Goal: Task Accomplishment & Management: Use online tool/utility

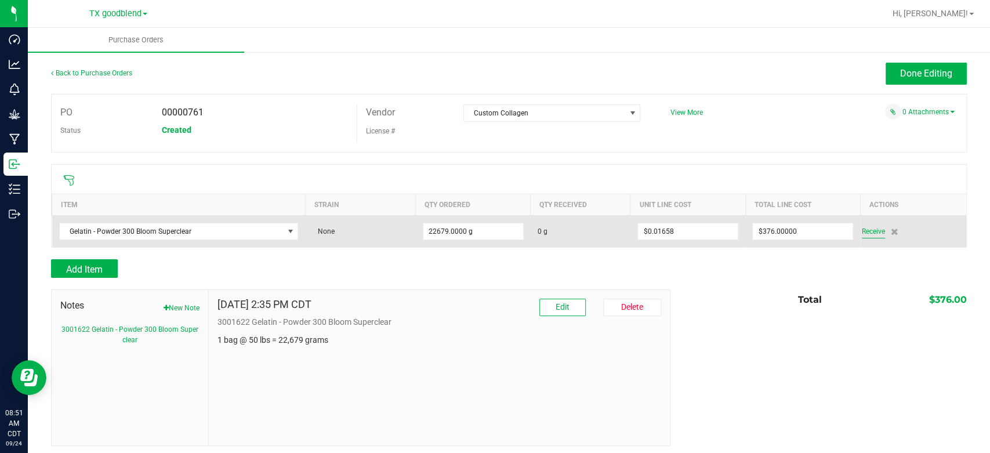
click at [868, 233] on span "Receive" at bounding box center [873, 232] width 23 height 14
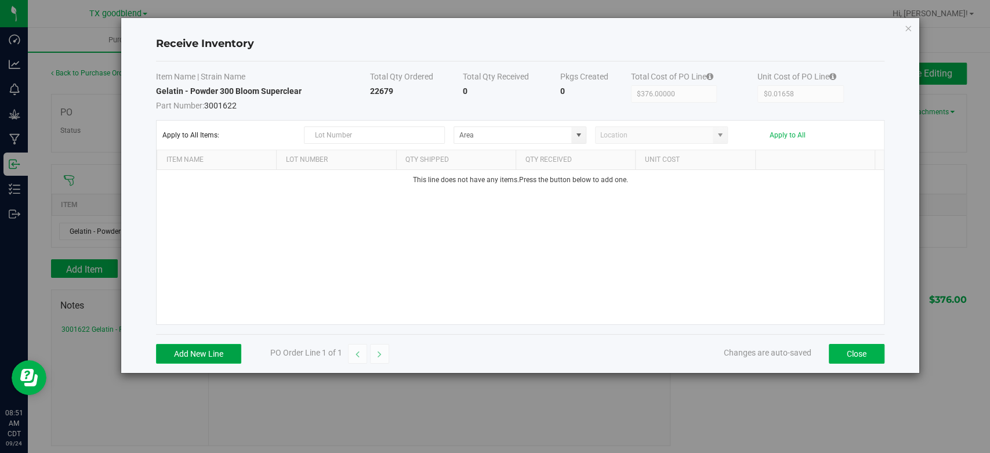
click at [204, 353] on button "Add New Line" at bounding box center [198, 354] width 85 height 20
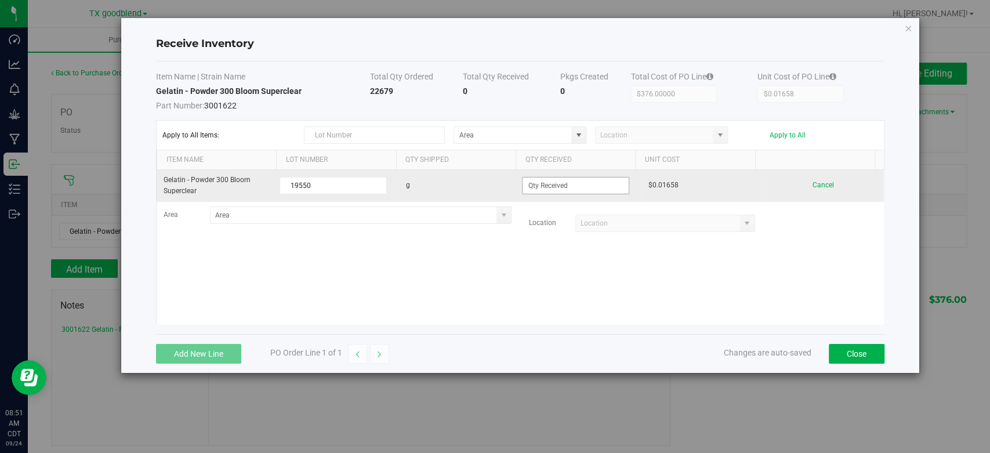
type input "19550"
click at [603, 185] on input at bounding box center [576, 186] width 106 height 16
click at [607, 182] on input "22679" at bounding box center [576, 186] width 106 height 16
type input "22679.0000 g"
click at [742, 172] on kendo-grid-list "Gelatin - Powder 300 Bloom Superclear 19550 g 22679.0000 g $0.01658 Cancel Area…" at bounding box center [521, 247] width 728 height 154
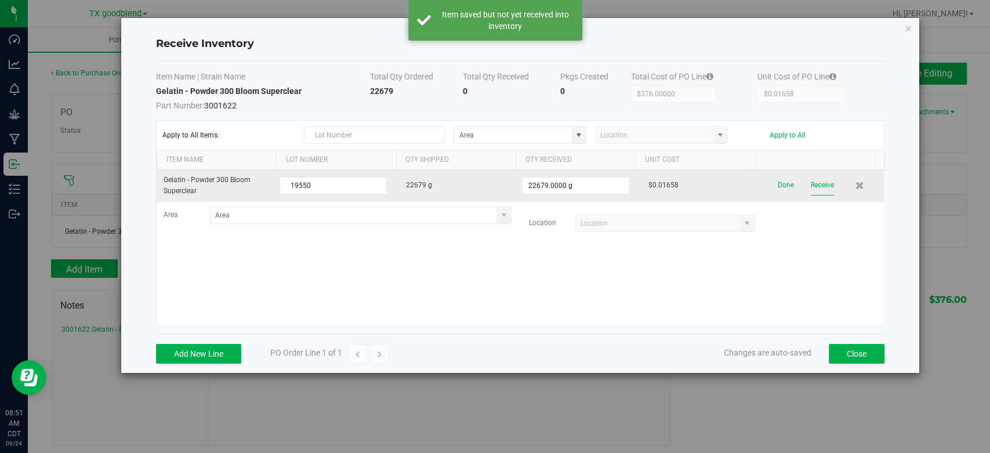
click at [811, 182] on button "Receive" at bounding box center [822, 185] width 23 height 20
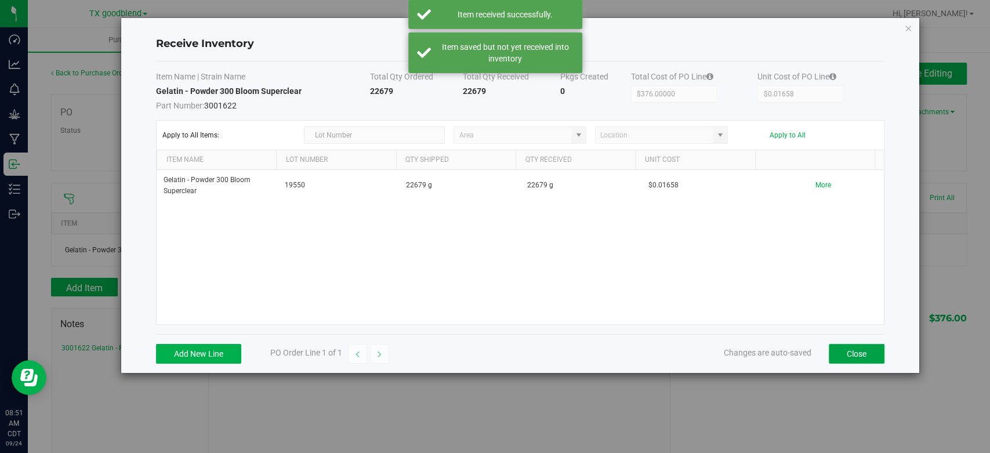
click at [856, 352] on button "Close" at bounding box center [857, 354] width 56 height 20
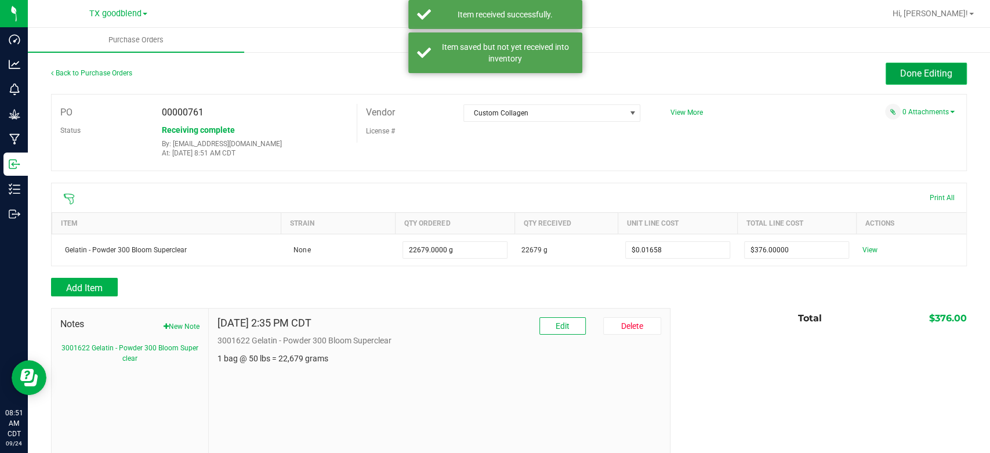
click at [908, 71] on span "Done Editing" at bounding box center [926, 73] width 52 height 11
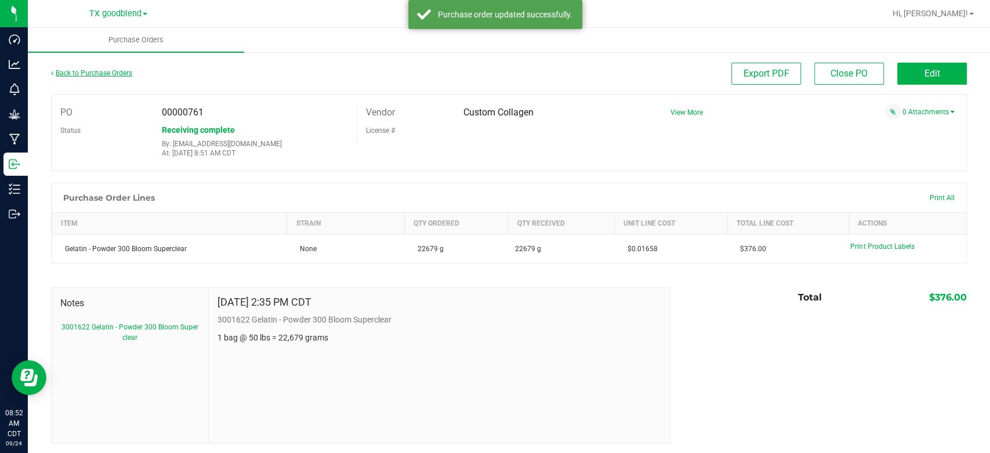
click at [78, 70] on link "Back to Purchase Orders" at bounding box center [91, 73] width 81 height 8
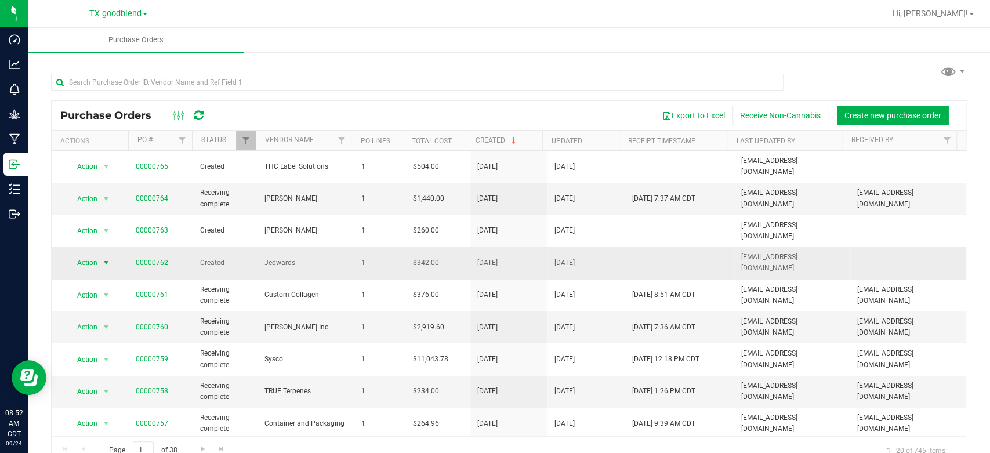
click at [84, 255] on span "Action" at bounding box center [82, 263] width 31 height 16
click at [91, 316] on li "Edit purchase order" at bounding box center [108, 316] width 83 height 17
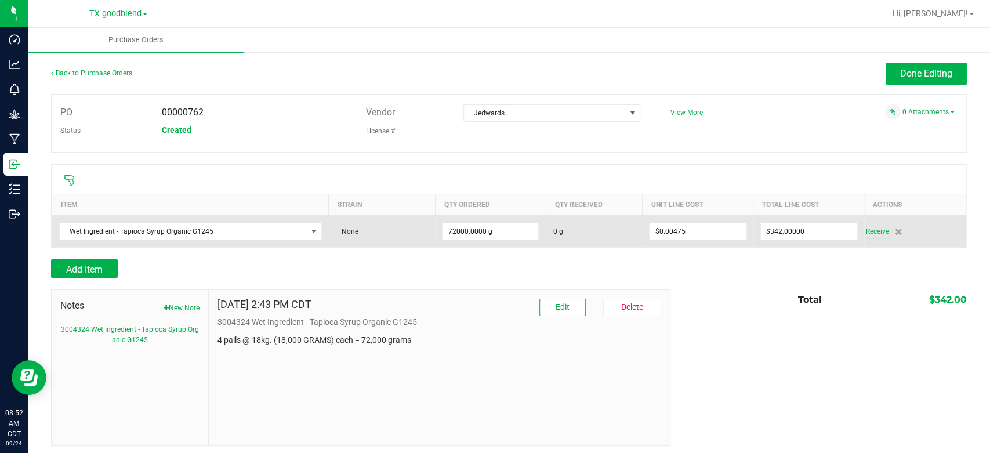
click at [867, 229] on span "Receive" at bounding box center [877, 232] width 23 height 14
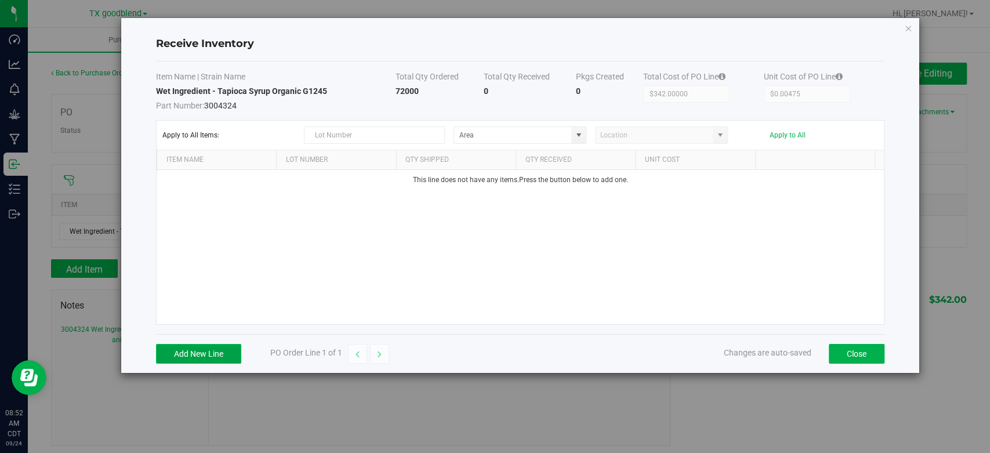
click at [209, 352] on button "Add New Line" at bounding box center [198, 354] width 85 height 20
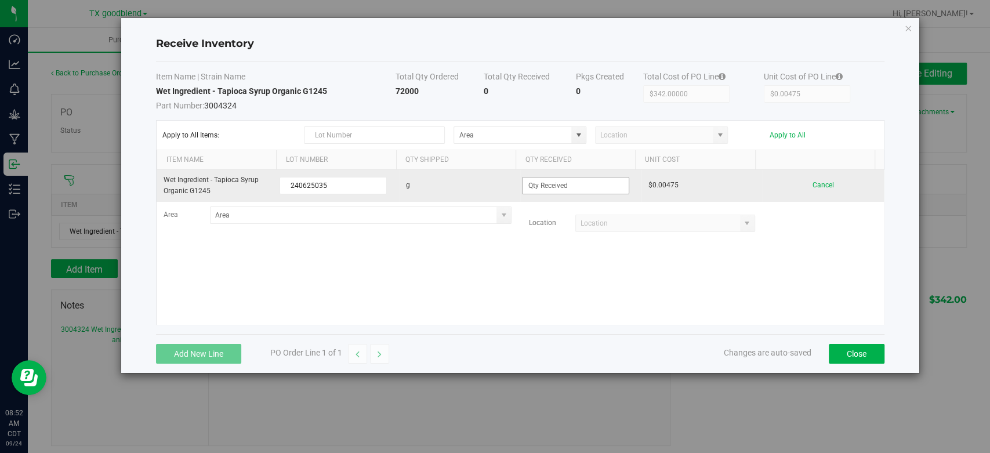
type input "240625035"
click at [596, 192] on input at bounding box center [576, 186] width 106 height 16
type input "72000.0000 g"
click at [769, 192] on kendo-grid-list "Wet Ingredient - Tapioca Syrup Organic G1245 240625035 g 72000.0000 g $0.00475 …" at bounding box center [521, 247] width 728 height 154
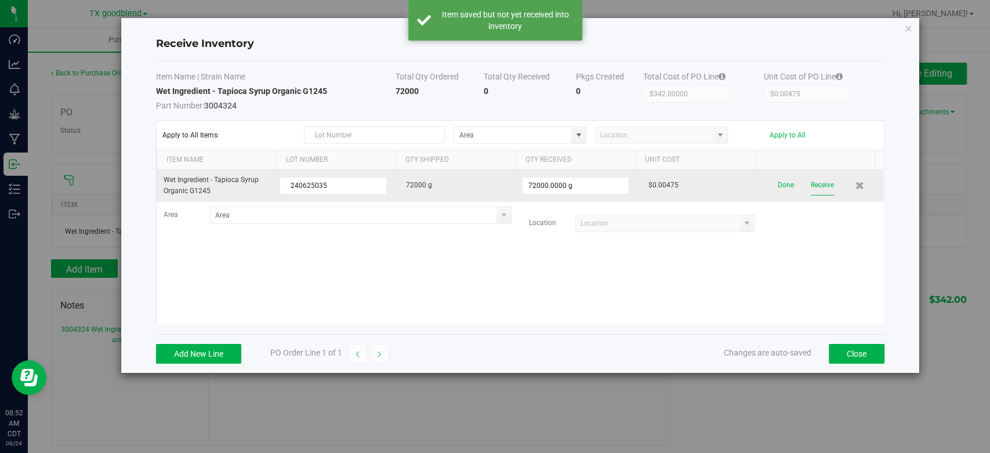
click at [811, 183] on button "Receive" at bounding box center [822, 185] width 23 height 20
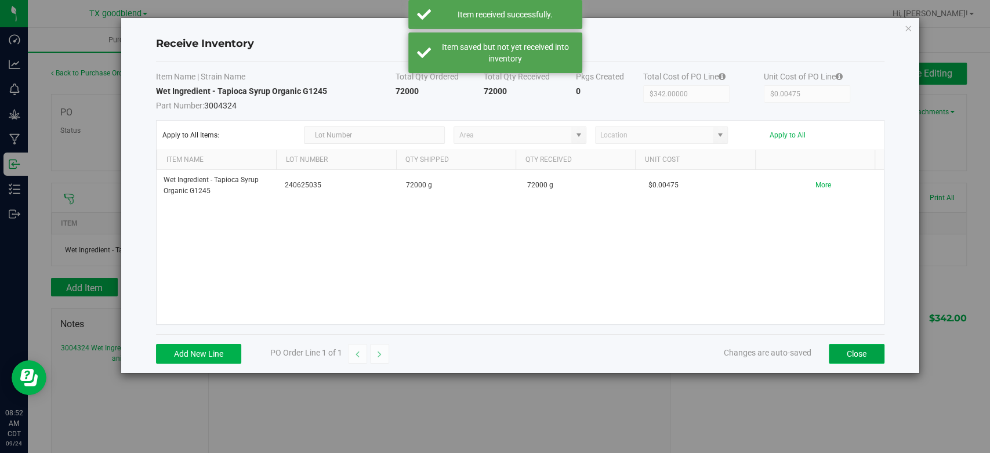
click at [847, 355] on button "Close" at bounding box center [857, 354] width 56 height 20
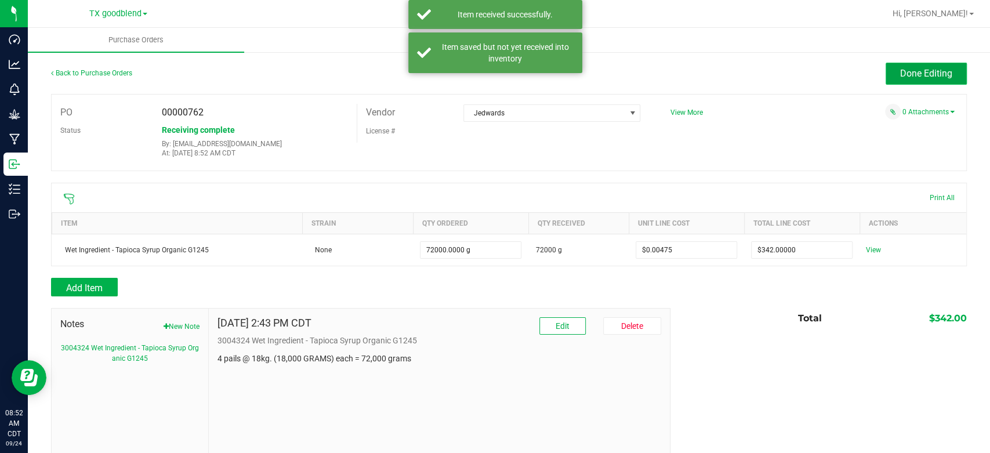
click at [900, 82] on button "Done Editing" at bounding box center [926, 74] width 81 height 22
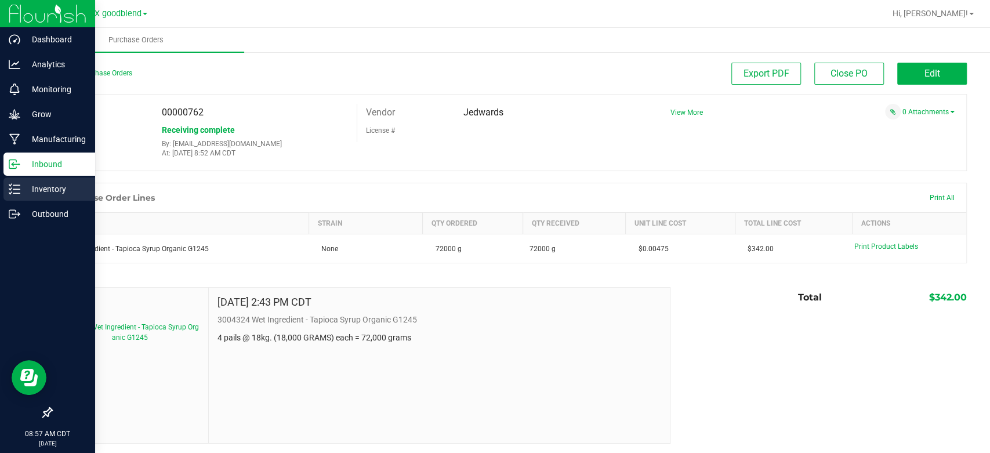
click at [48, 185] on p "Inventory" at bounding box center [55, 189] width 70 height 14
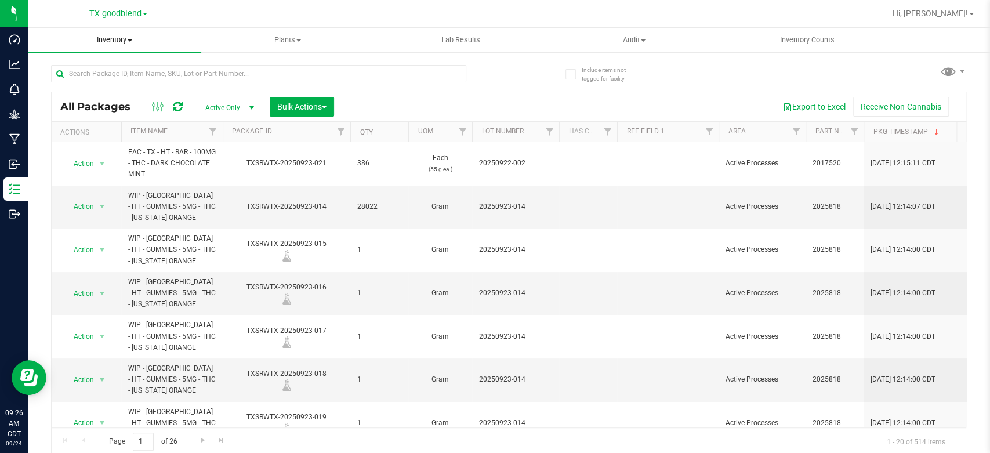
click at [100, 41] on span "Inventory" at bounding box center [114, 40] width 173 height 10
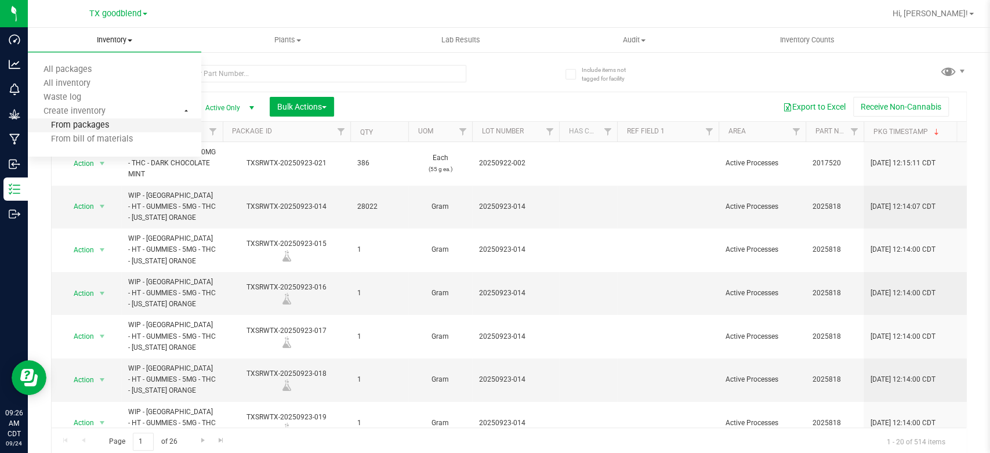
click at [89, 126] on span "From packages" at bounding box center [68, 126] width 81 height 10
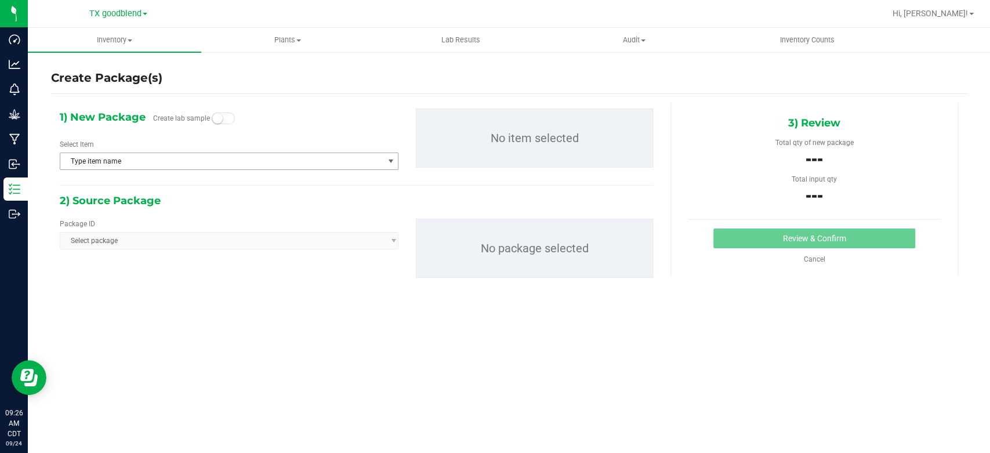
click at [211, 161] on span "Type item name" at bounding box center [221, 161] width 323 height 16
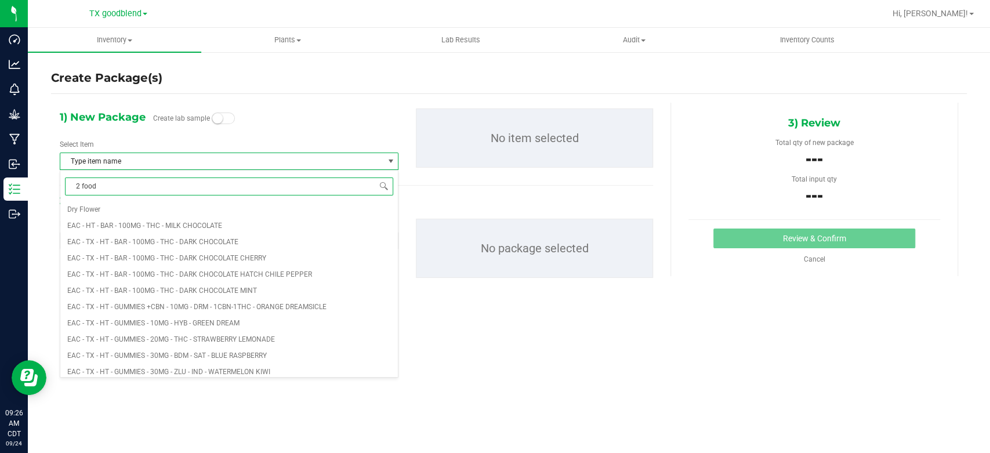
type input "2 food"
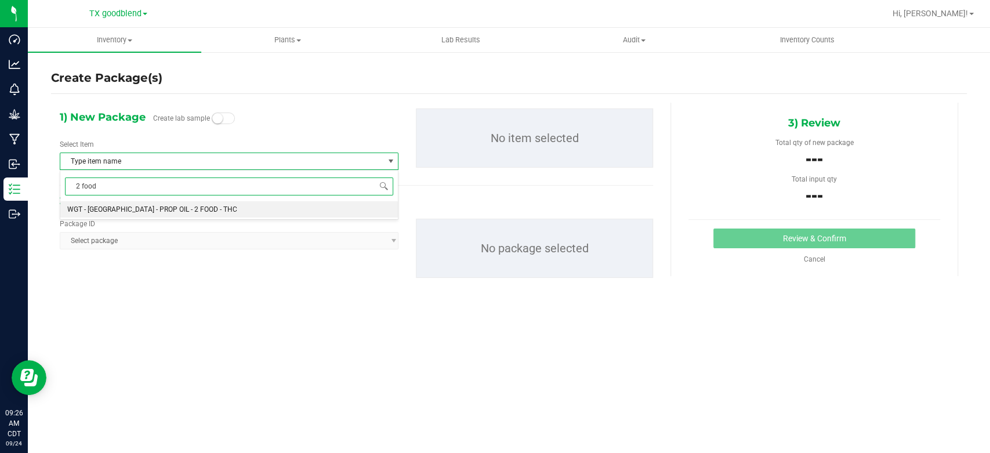
click at [198, 204] on li "WGT - [GEOGRAPHIC_DATA] - PROP OIL - 2 FOOD - THC" at bounding box center [229, 209] width 338 height 16
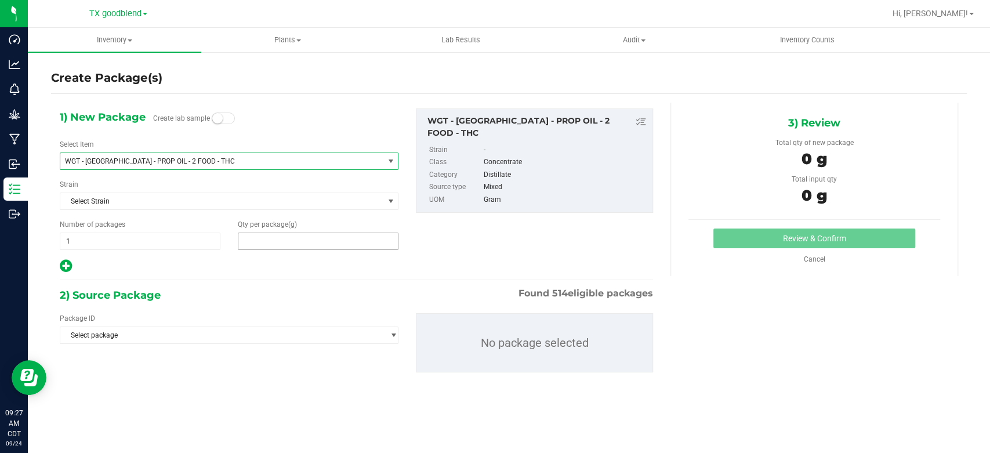
click at [319, 245] on span at bounding box center [318, 241] width 161 height 17
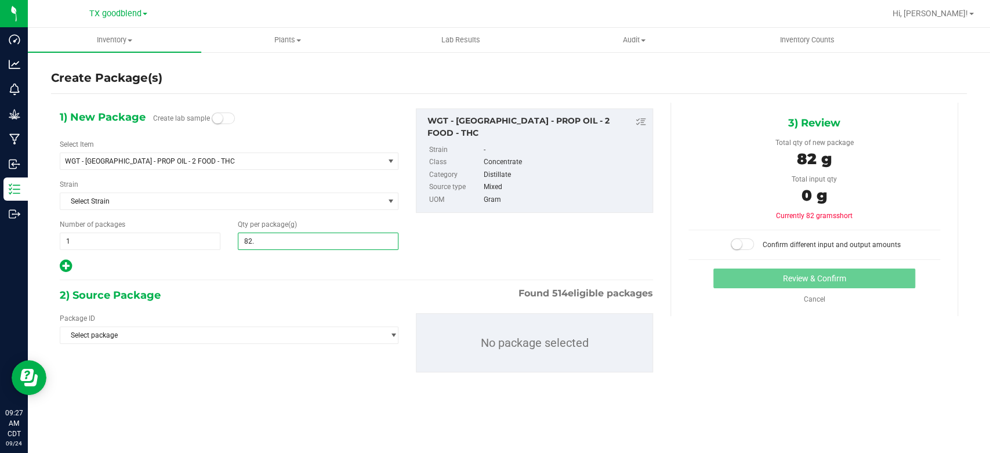
type input "82.5"
type input "82.5000"
click at [258, 277] on div "1) New Package Create lab sample Select Item WGT - [GEOGRAPHIC_DATA] - PROP OIL…" at bounding box center [356, 250] width 611 height 294
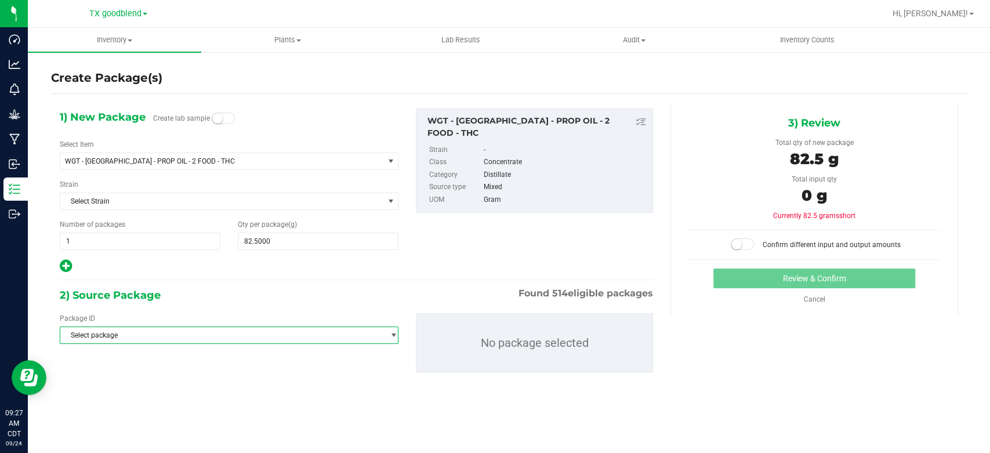
click at [208, 333] on span "Select package" at bounding box center [221, 335] width 323 height 16
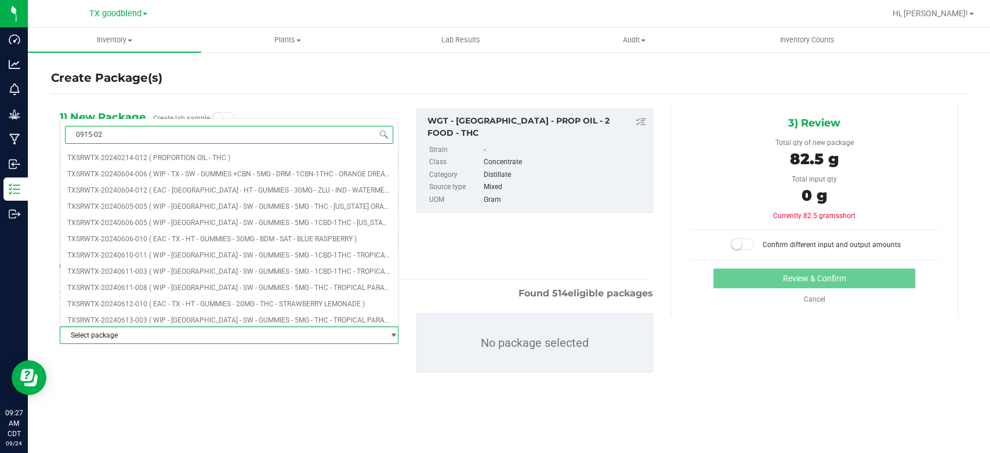
type input "0915-023"
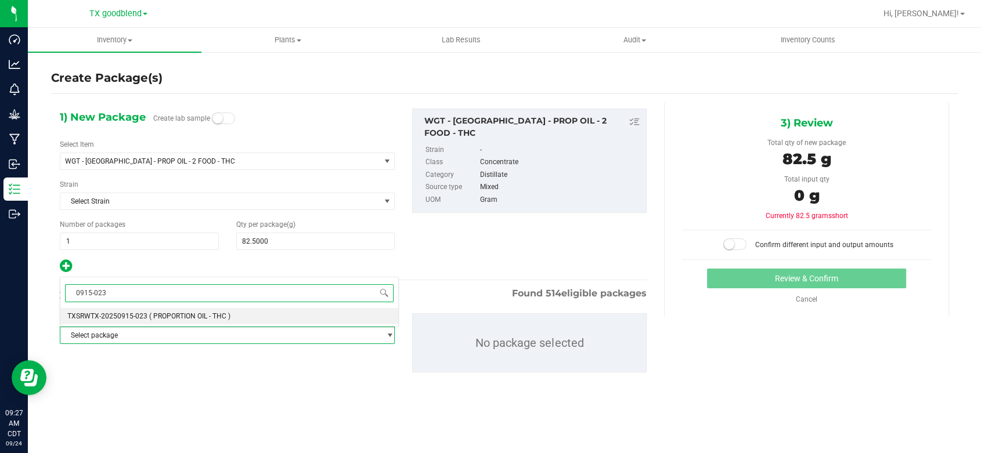
click at [237, 319] on li "TXSRWTX-20250915-023 ( PROPORTION OIL - THC )" at bounding box center [229, 316] width 338 height 16
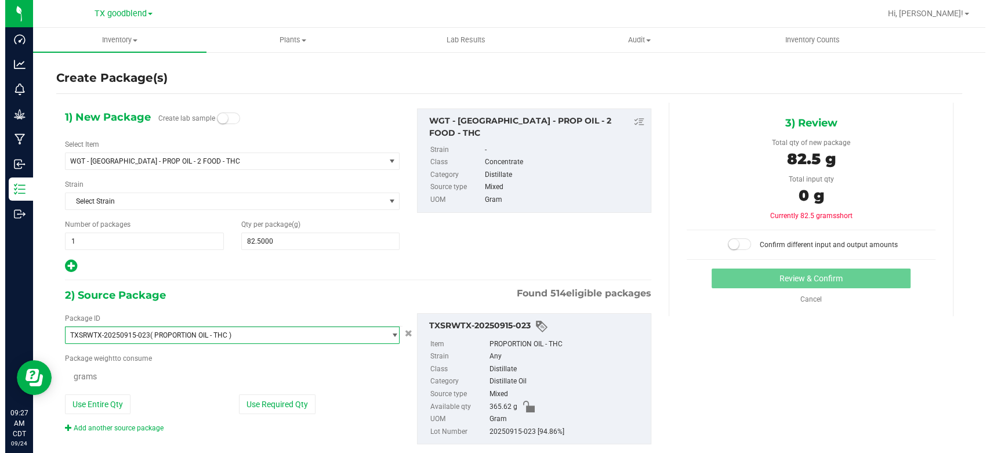
scroll to position [7668, 0]
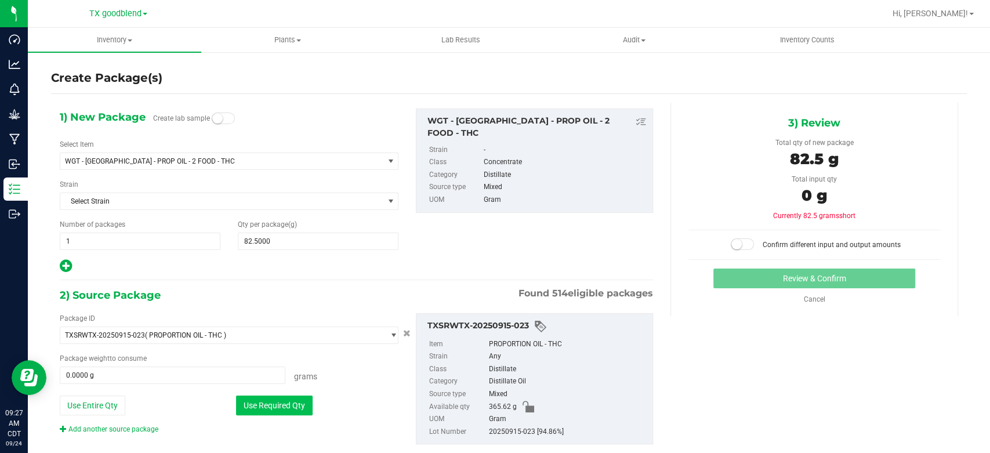
click at [294, 408] on button "Use Required Qty" at bounding box center [274, 406] width 77 height 20
type input "82.5000 g"
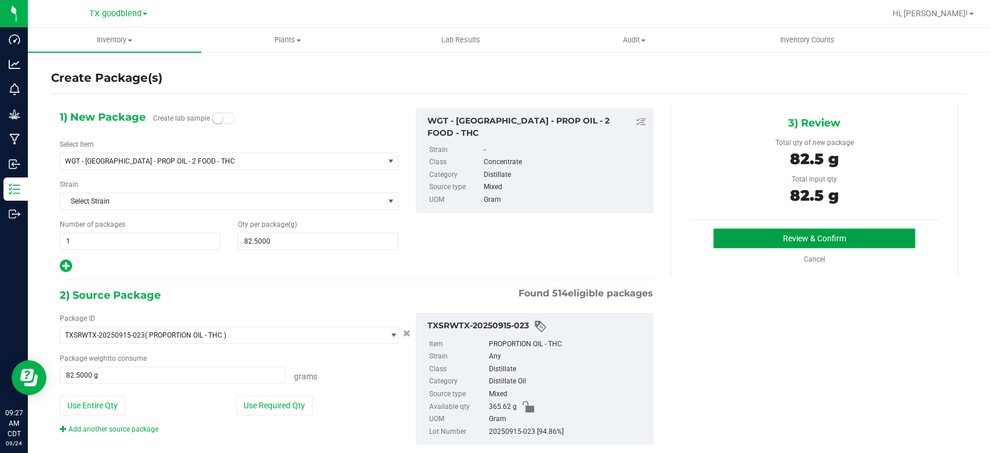
click at [798, 229] on button "Review & Confirm" at bounding box center [814, 239] width 201 height 20
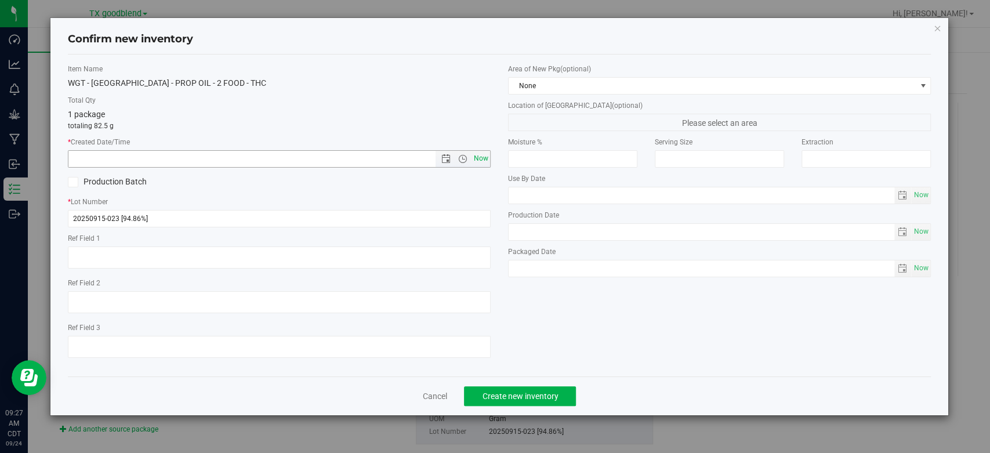
click at [484, 160] on span "Now" at bounding box center [482, 158] width 20 height 17
type input "[DATE] 9:27 AM"
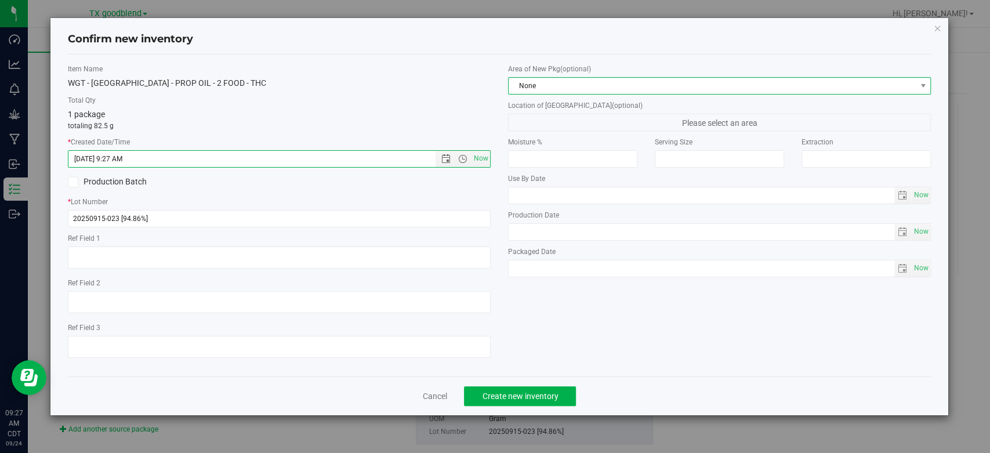
click at [569, 91] on span "None" at bounding box center [712, 86] width 407 height 16
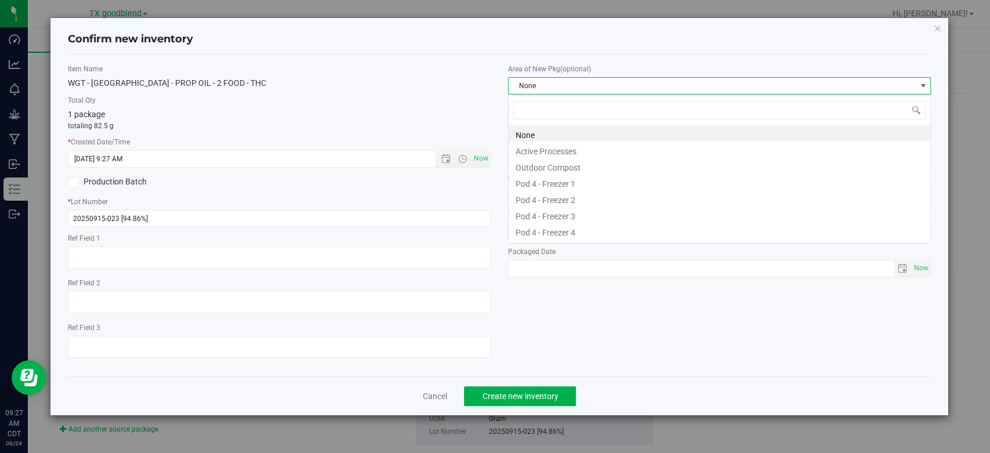
scroll to position [17, 422]
click at [563, 147] on li "Active Processes" at bounding box center [720, 150] width 422 height 16
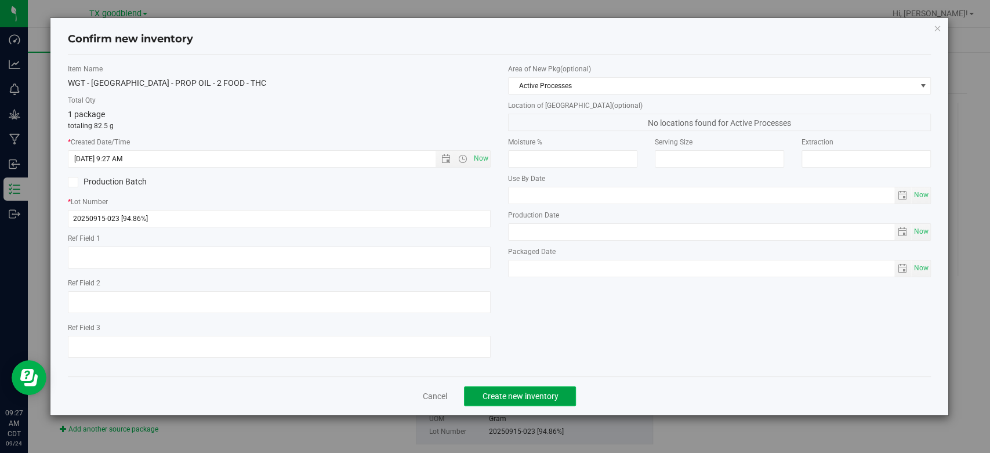
click at [507, 399] on span "Create new inventory" at bounding box center [520, 396] width 76 height 9
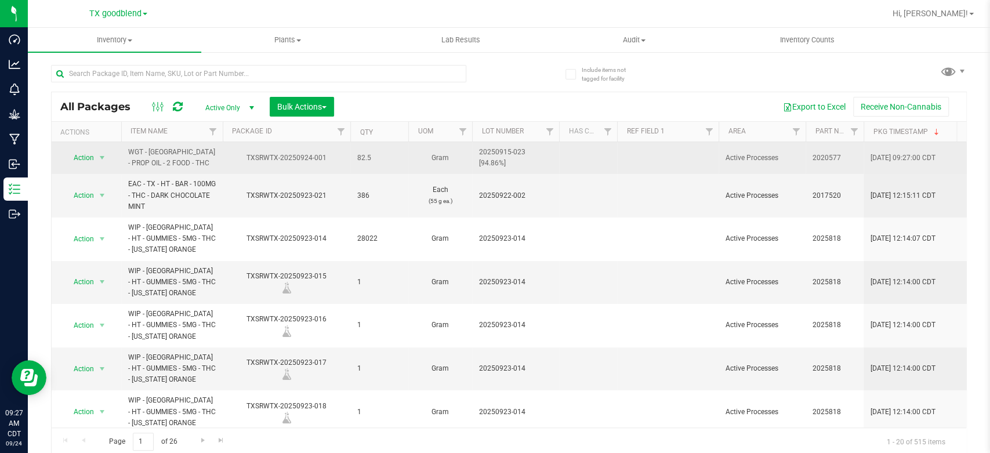
click at [516, 161] on span "20250915-023 [94.86%]" at bounding box center [515, 158] width 73 height 22
click at [516, 161] on input "20250915-023 [94.86%]" at bounding box center [513, 158] width 83 height 18
type input "TXO"
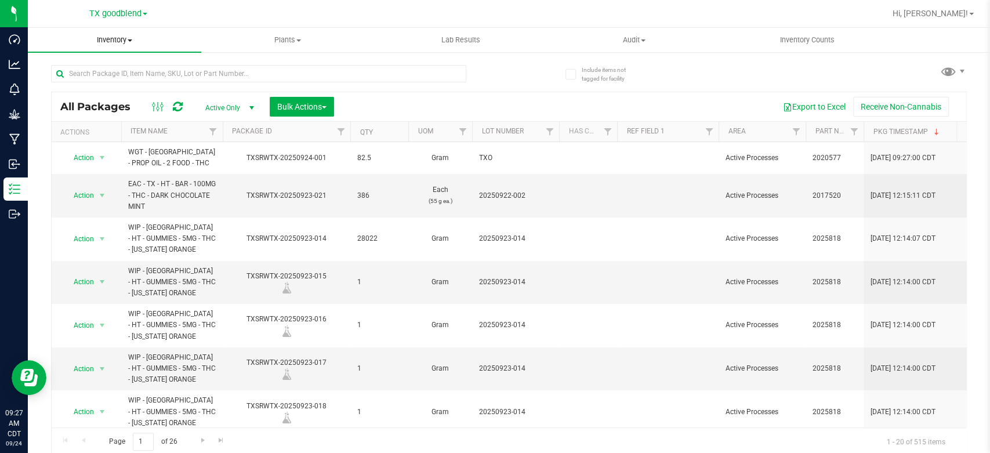
click at [118, 41] on span "Inventory" at bounding box center [114, 40] width 173 height 10
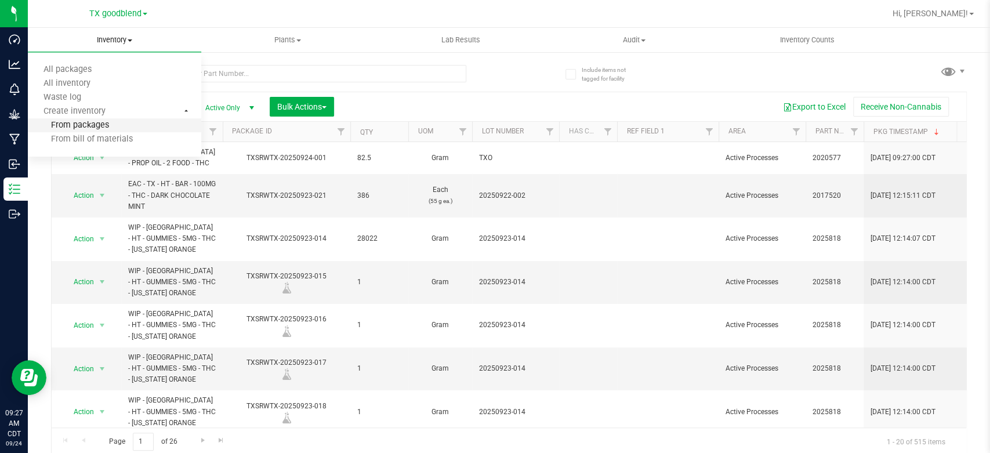
click at [104, 128] on span "From packages" at bounding box center [68, 126] width 81 height 10
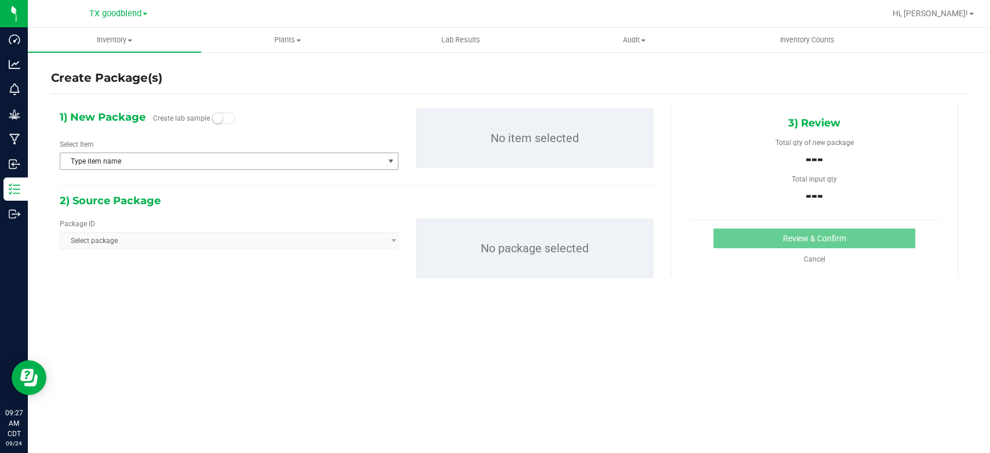
click at [240, 161] on span "Type item name" at bounding box center [221, 161] width 323 height 16
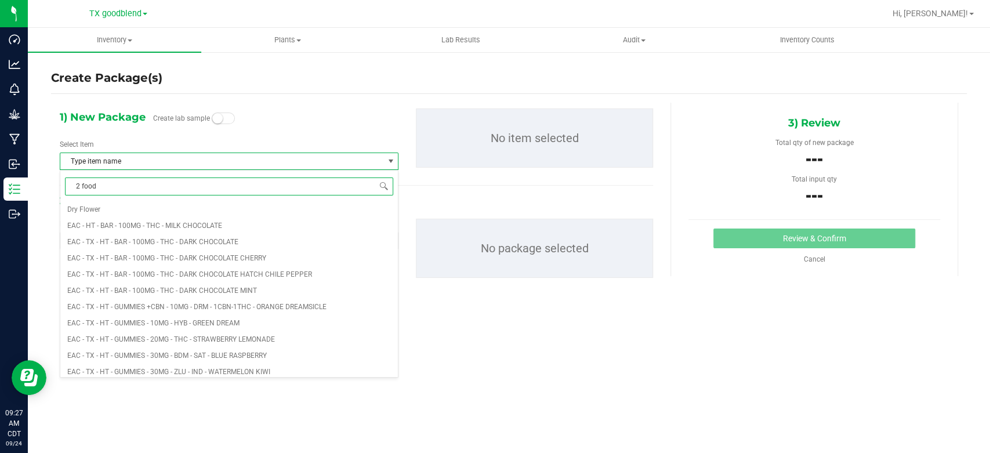
type input "2 food"
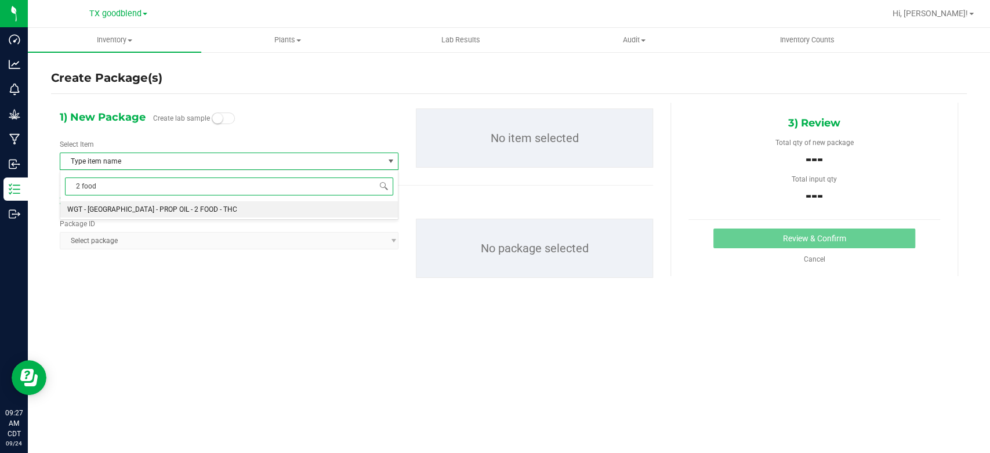
click at [229, 212] on li "WGT - [GEOGRAPHIC_DATA] - PROP OIL - 2 FOOD - THC" at bounding box center [229, 209] width 338 height 16
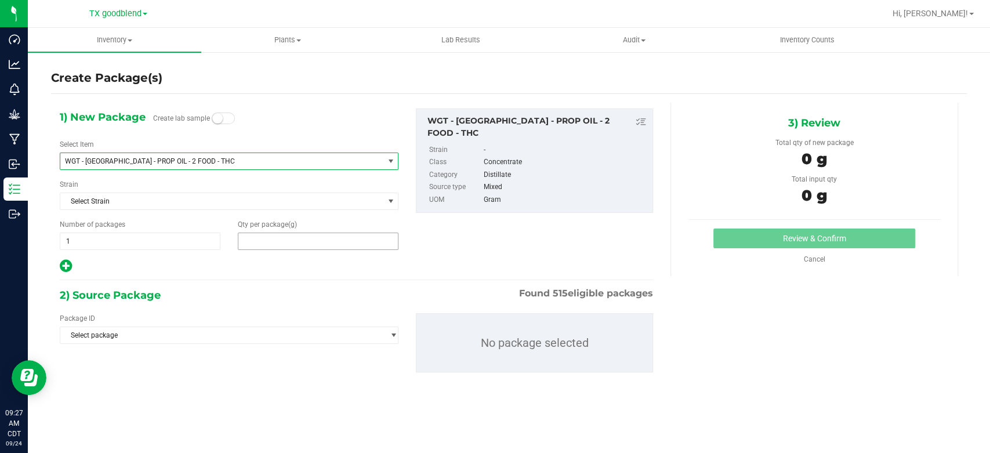
click at [299, 240] on span at bounding box center [318, 241] width 161 height 17
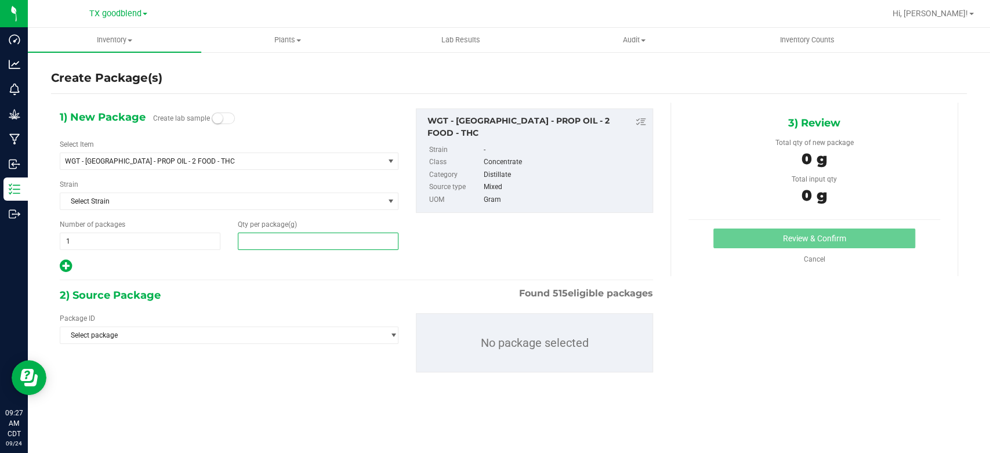
type input "0.0000"
click at [307, 244] on span at bounding box center [318, 241] width 161 height 17
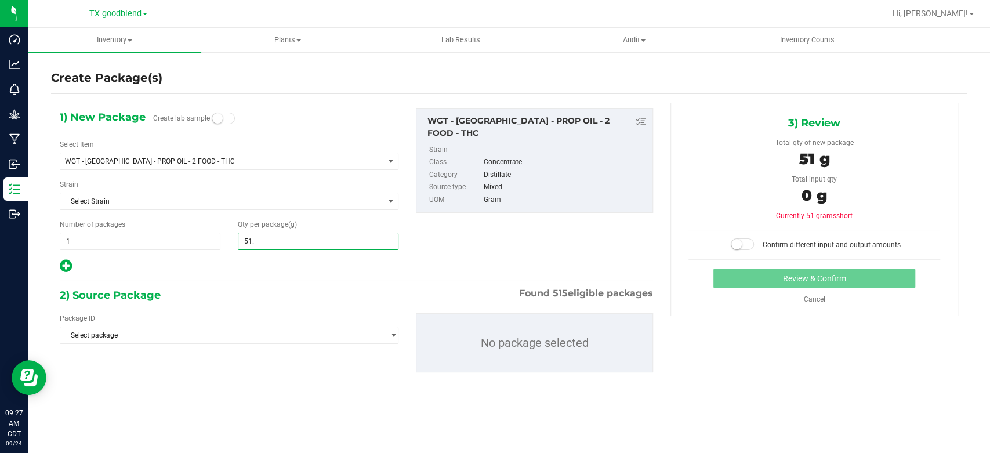
type input "51.5"
click at [60, 266] on icon at bounding box center [66, 266] width 12 height 15
type input "51.5000"
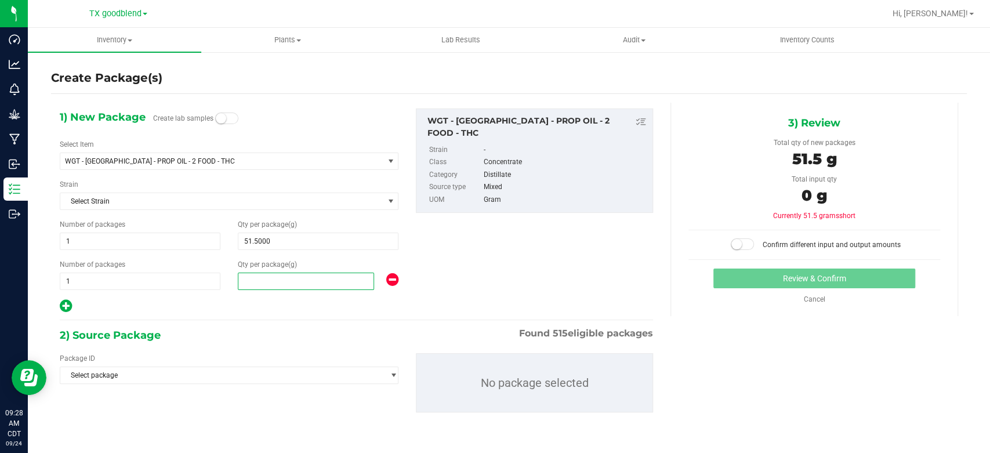
click at [280, 277] on span at bounding box center [306, 281] width 136 height 17
type input "95.1"
type input "95.1000"
click at [273, 304] on div at bounding box center [229, 306] width 339 height 15
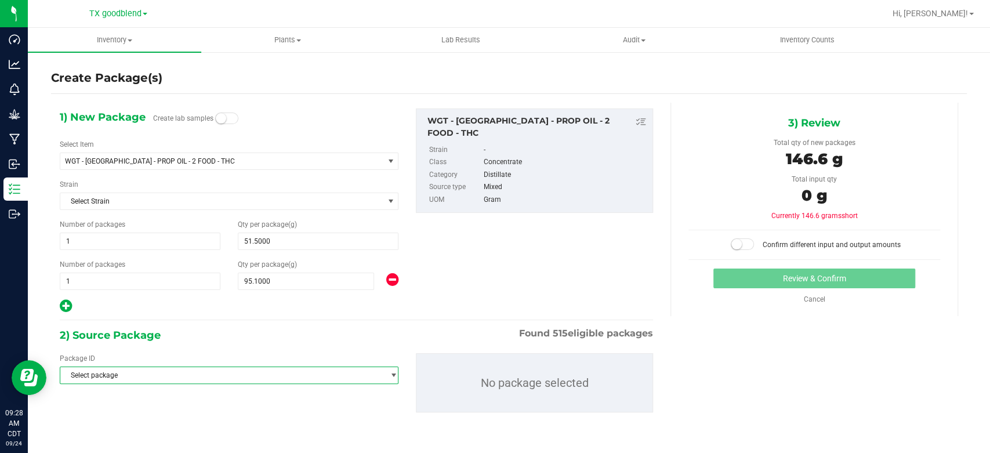
click at [274, 375] on span "Select package" at bounding box center [221, 375] width 323 height 16
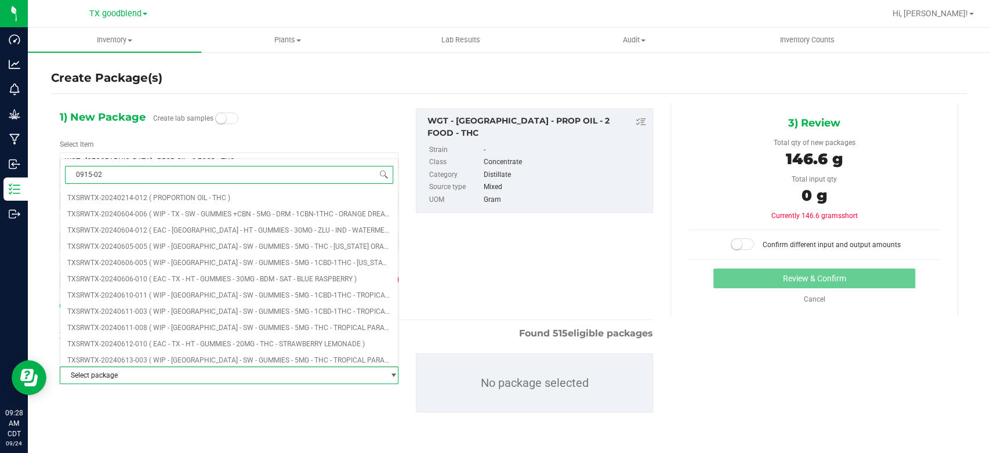
type input "0915-023"
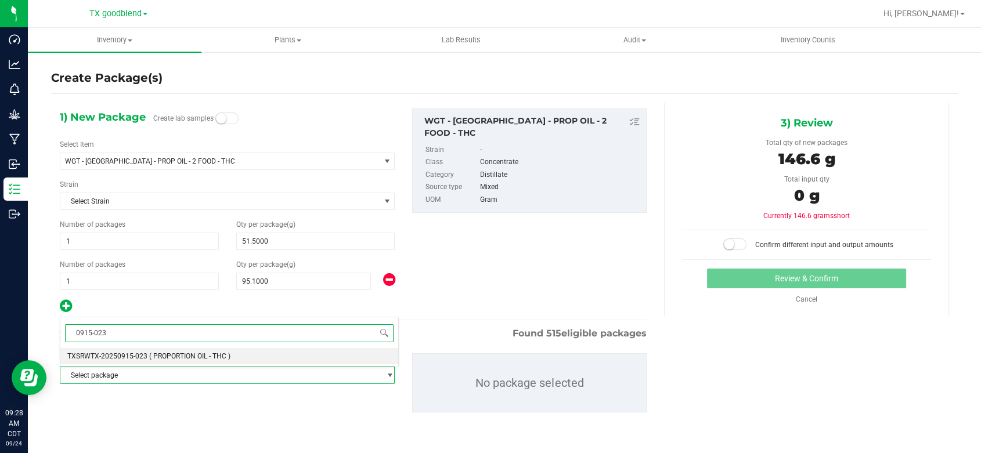
click at [279, 355] on li "TXSRWTX-20250915-023 ( PROPORTION OIL - THC )" at bounding box center [229, 356] width 338 height 16
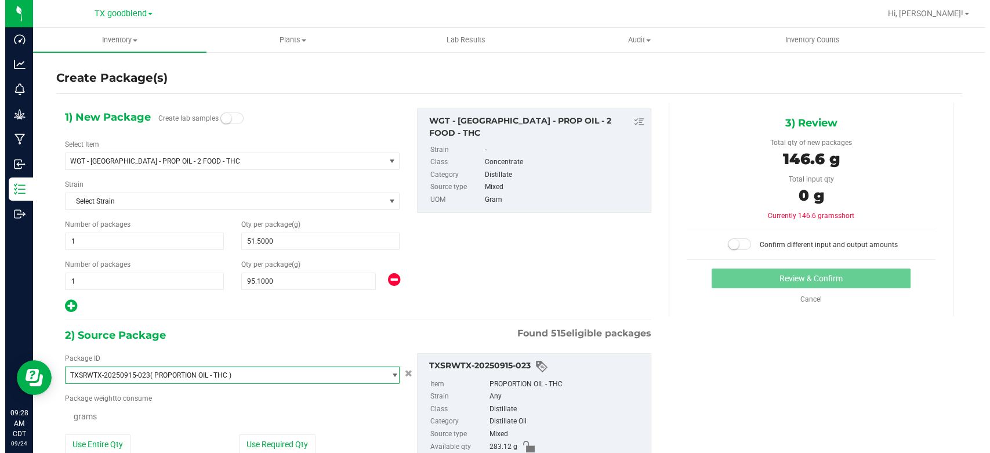
scroll to position [7668, 0]
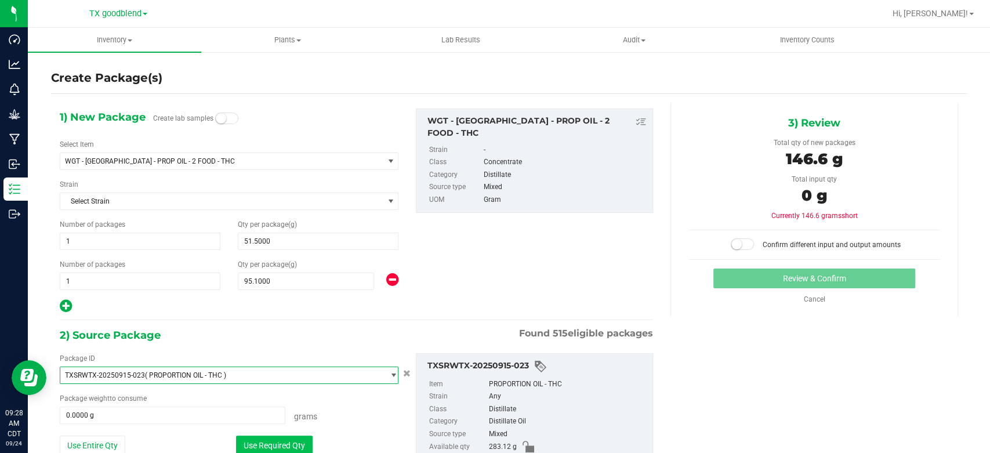
click at [292, 440] on button "Use Required Qty" at bounding box center [274, 446] width 77 height 20
type input "146.6000 g"
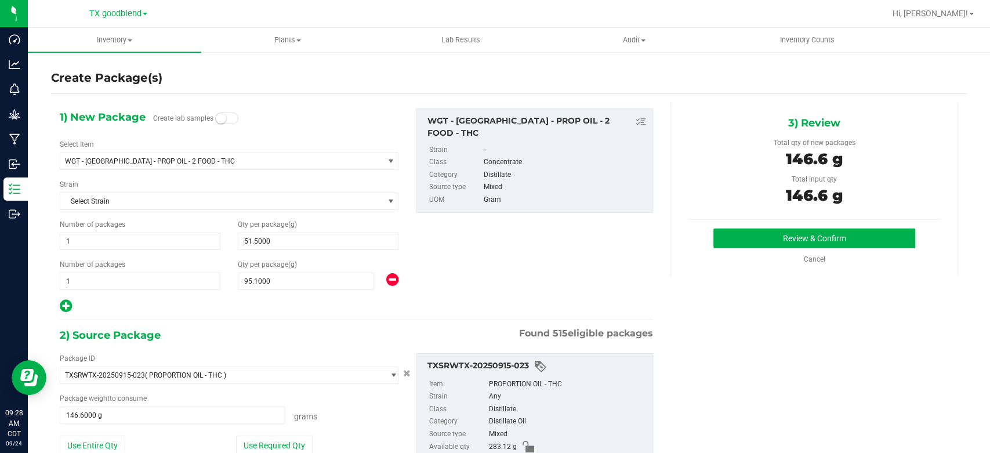
click at [686, 307] on div "1) New Package Create lab samples Select Item WGT - [GEOGRAPHIC_DATA] - PROP OI…" at bounding box center [509, 306] width 916 height 407
click at [761, 243] on button "Review & Confirm" at bounding box center [814, 239] width 201 height 20
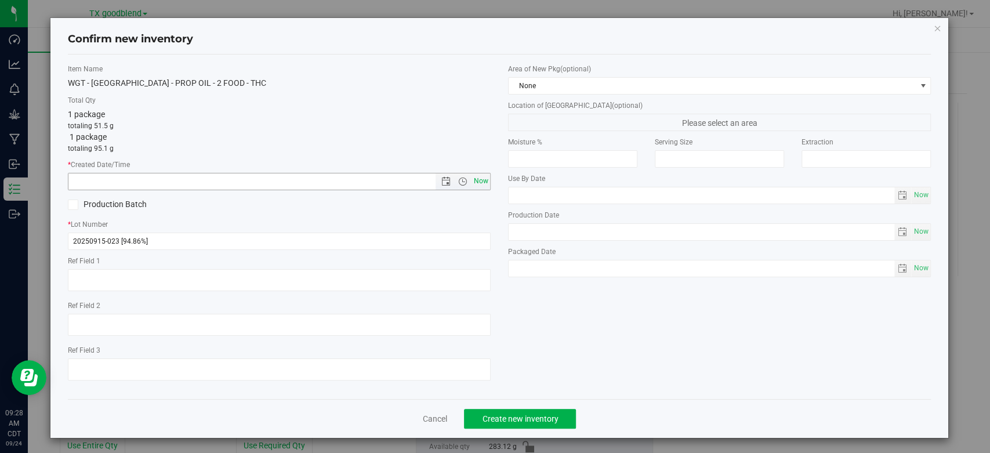
click at [478, 183] on span "Now" at bounding box center [482, 181] width 20 height 17
type input "[DATE] 9:28 AM"
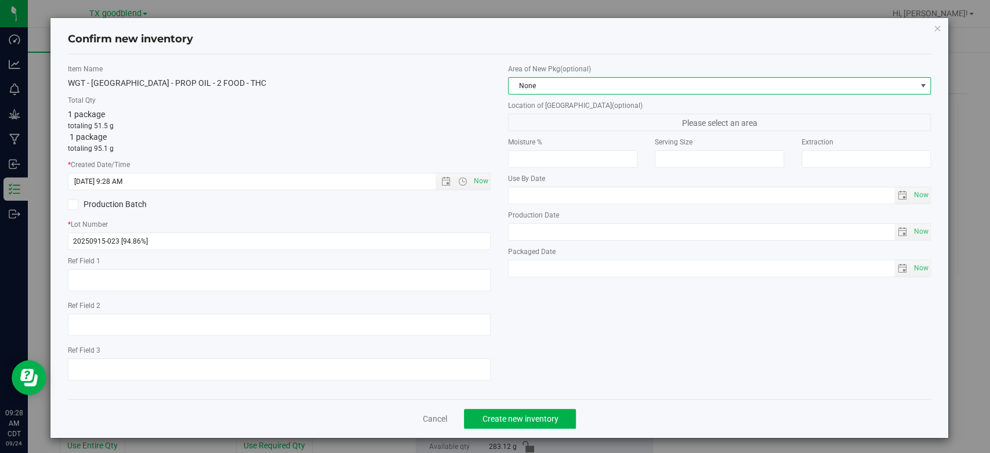
click at [562, 89] on span "None" at bounding box center [712, 86] width 407 height 16
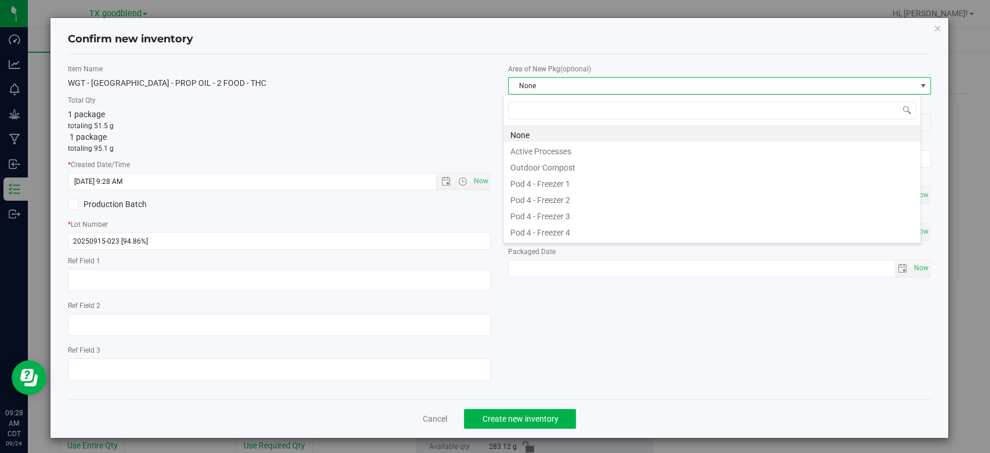
scroll to position [17, 418]
click at [563, 148] on li "Active Processes" at bounding box center [712, 150] width 417 height 16
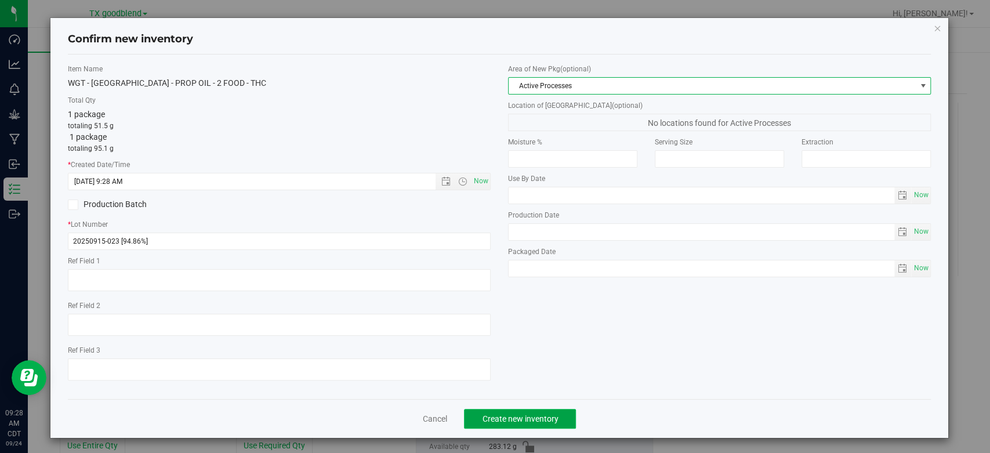
click at [511, 414] on span "Create new inventory" at bounding box center [520, 418] width 76 height 9
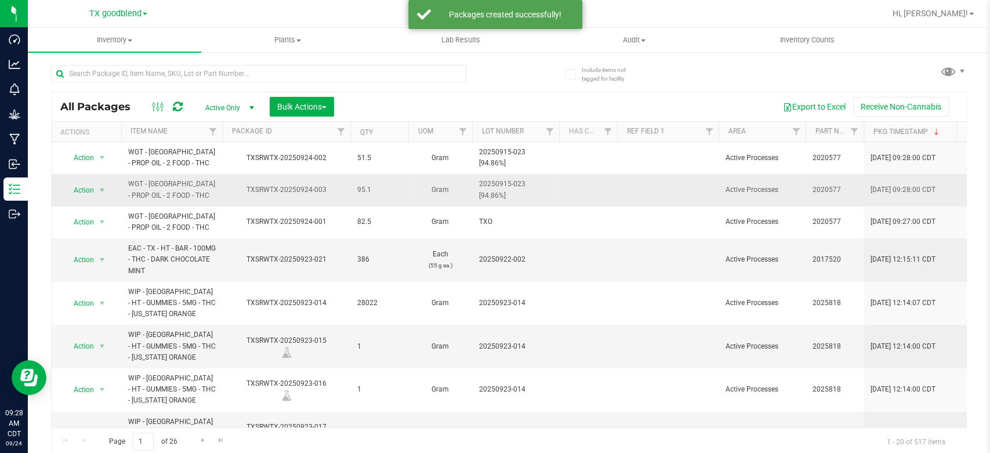
click at [529, 187] on span "20250915-023 [94.86%]" at bounding box center [515, 190] width 73 height 22
click at [529, 187] on input "20250915-023 [94.86%]" at bounding box center [513, 190] width 83 height 18
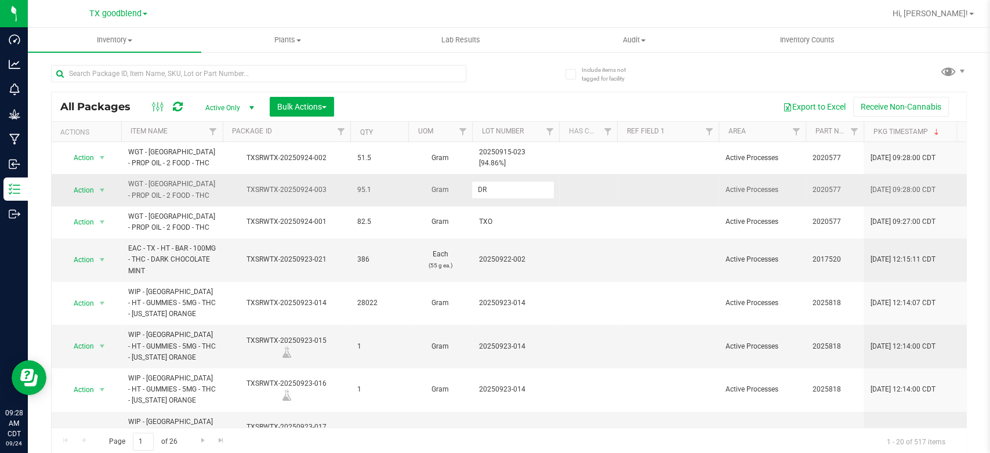
type input "DRM"
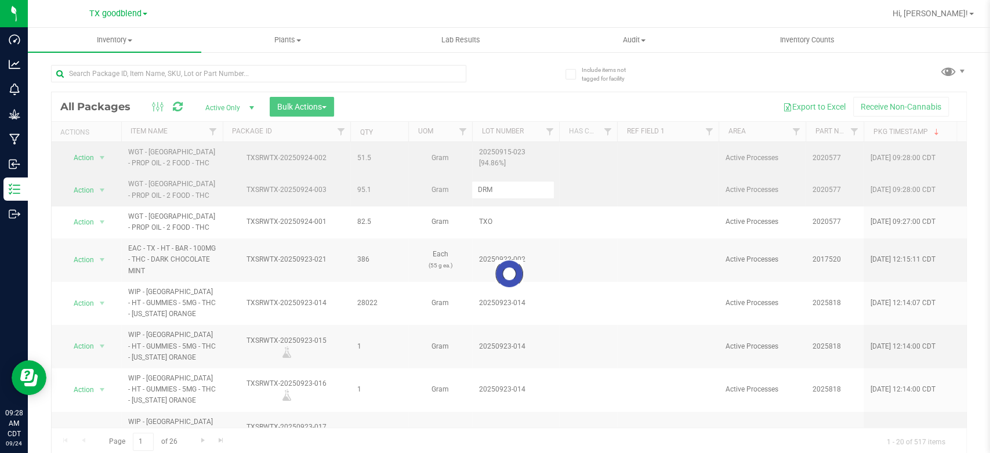
click at [529, 157] on div "Loading... All Packages Active Only Active Only Lab Samples Locked All Bulk Act…" at bounding box center [509, 274] width 916 height 364
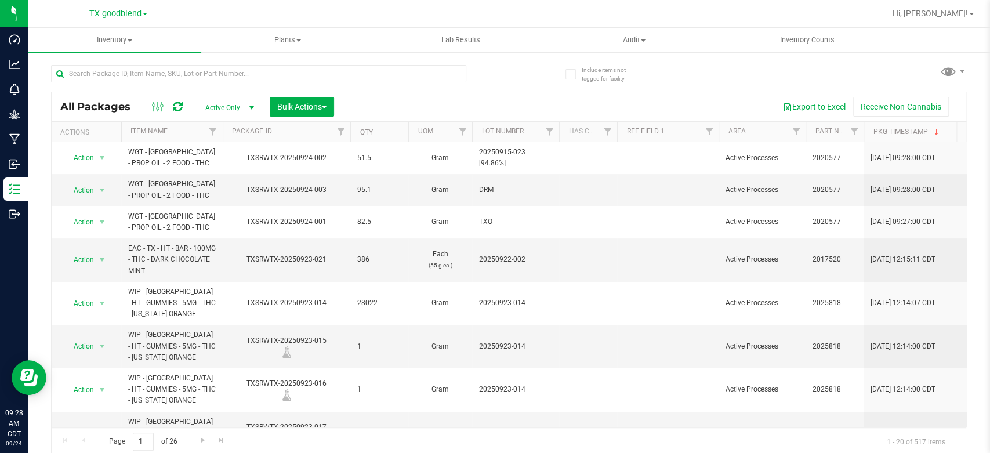
click at [529, 157] on span "20250915-023 [94.86%]" at bounding box center [515, 158] width 73 height 22
click at [529, 157] on input "20250915-023 [94.86%]" at bounding box center [513, 158] width 83 height 18
type input "Choc"
click at [191, 74] on input "text" at bounding box center [258, 73] width 415 height 17
type input "0915-023"
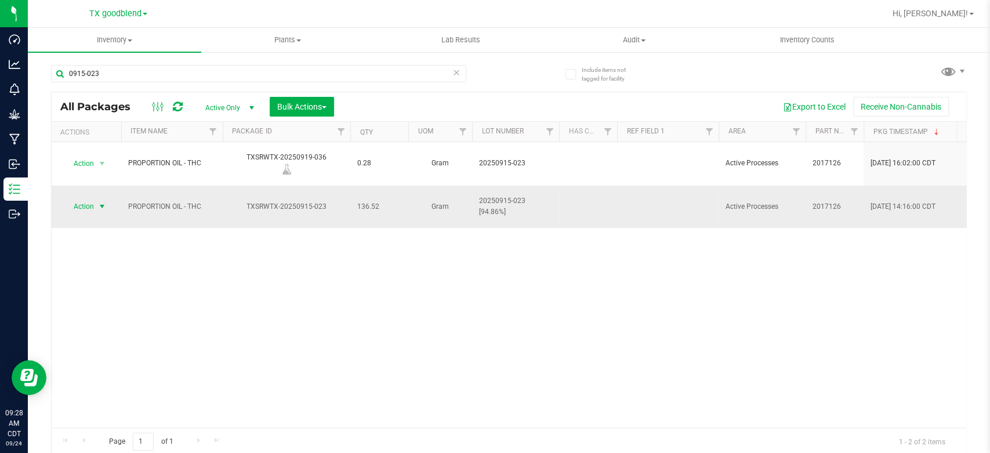
click at [84, 198] on span "Action" at bounding box center [78, 206] width 31 height 16
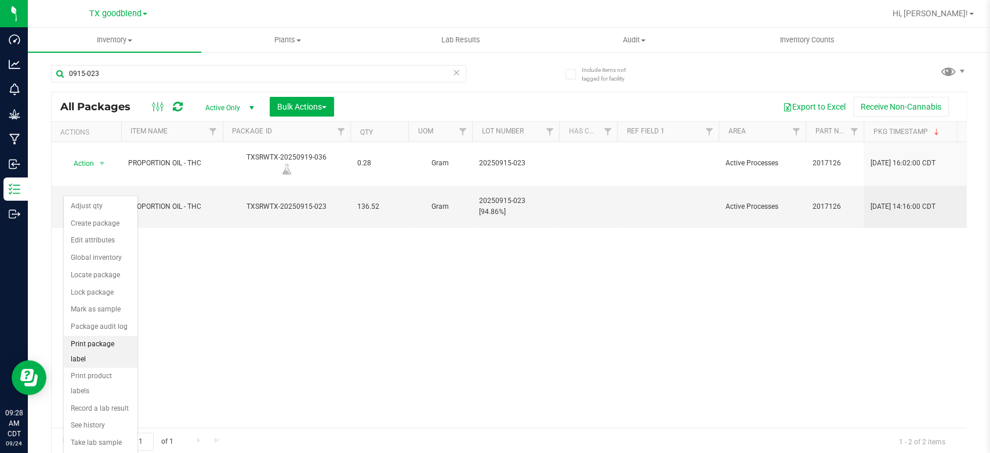
click at [77, 340] on li "Print package label" at bounding box center [101, 352] width 74 height 32
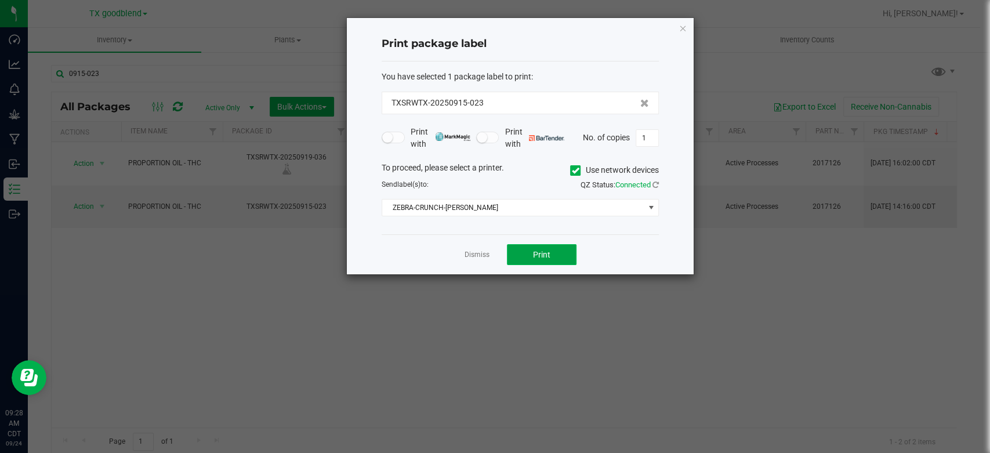
click at [557, 255] on button "Print" at bounding box center [542, 254] width 70 height 21
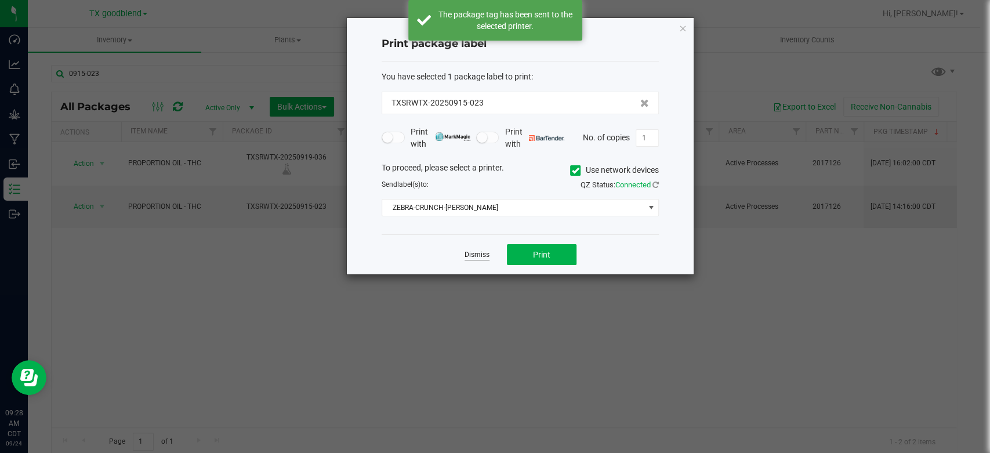
click at [479, 256] on link "Dismiss" at bounding box center [477, 255] width 25 height 10
